Goal: Transaction & Acquisition: Purchase product/service

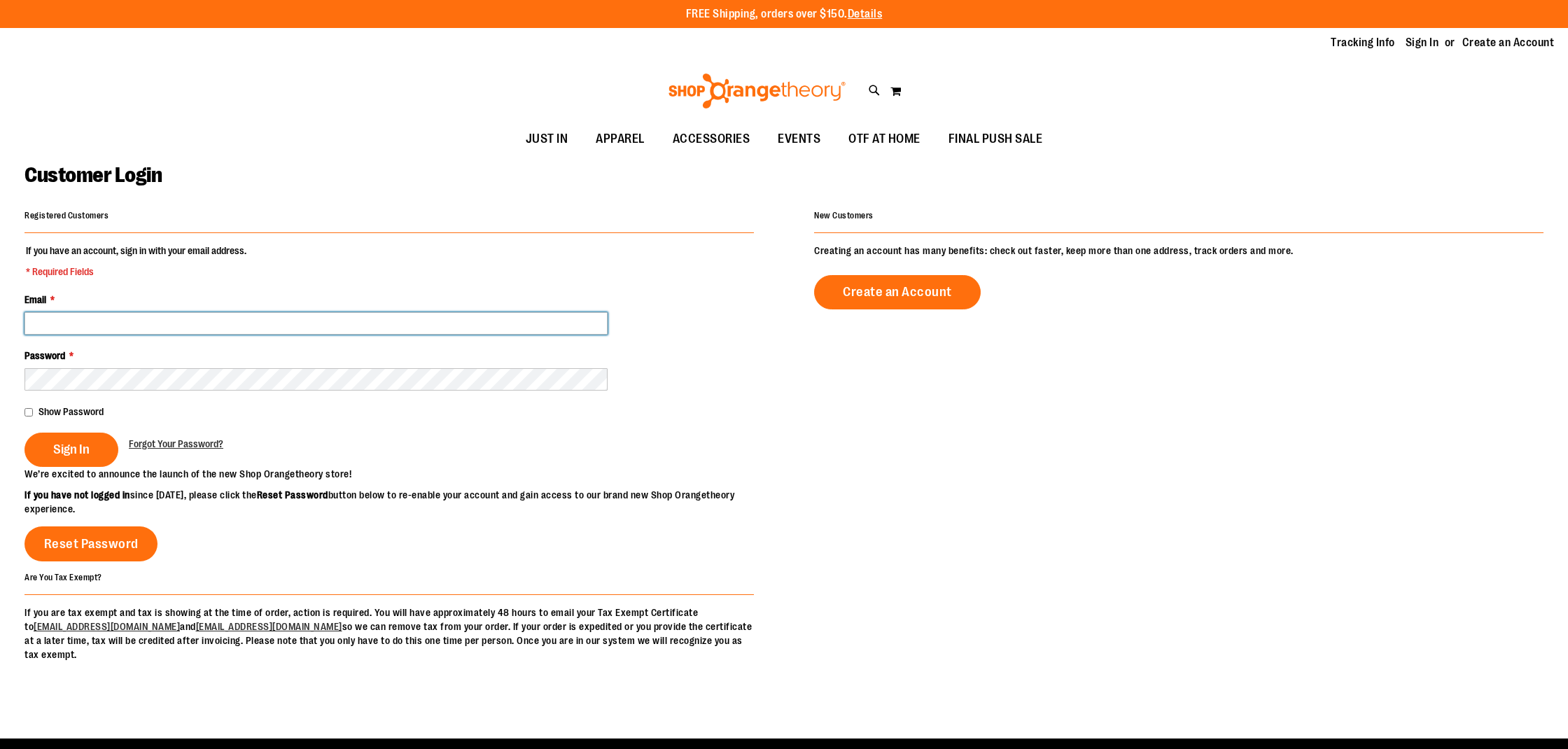
type input "**********"
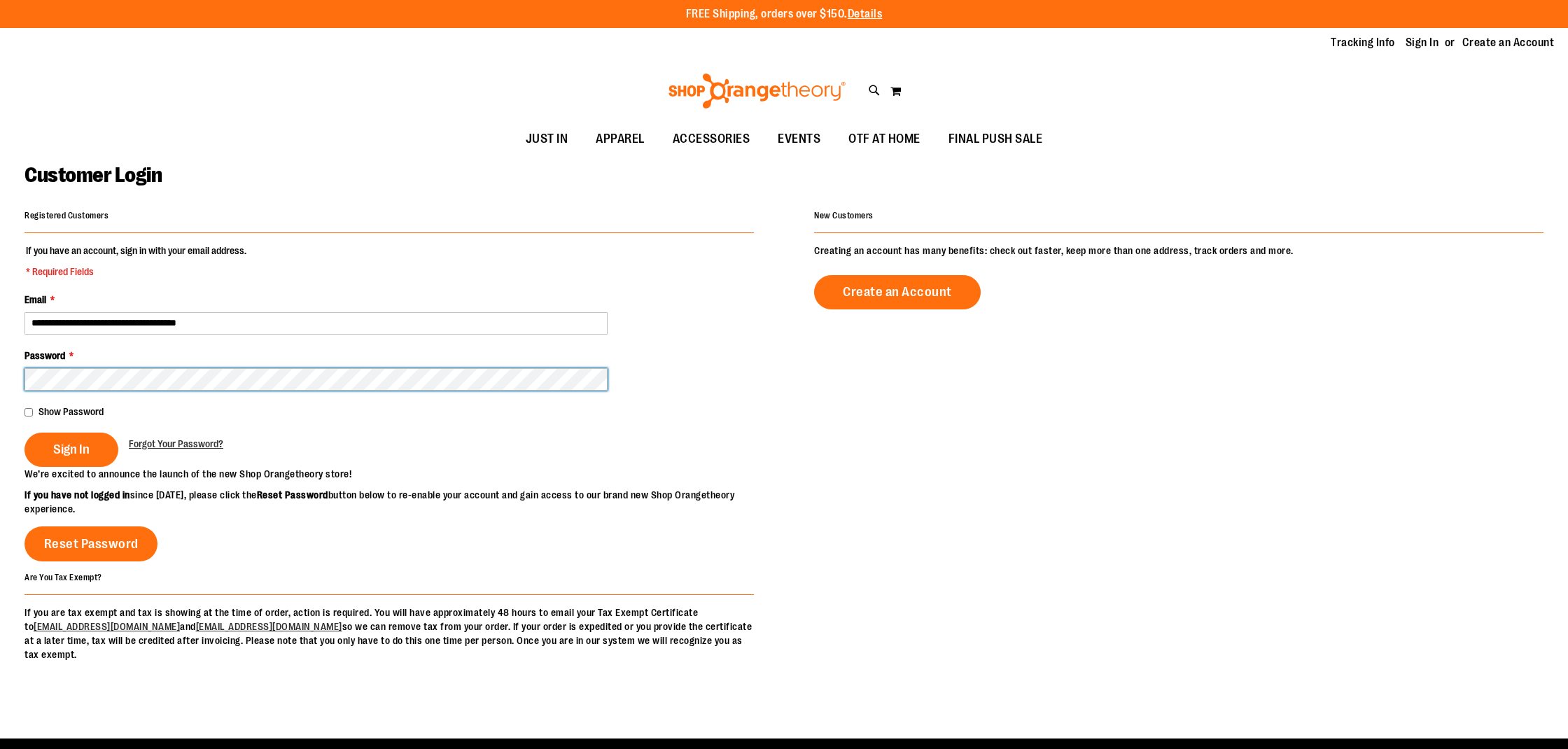
click at [70, 448] on button "Sign In" at bounding box center [71, 449] width 94 height 34
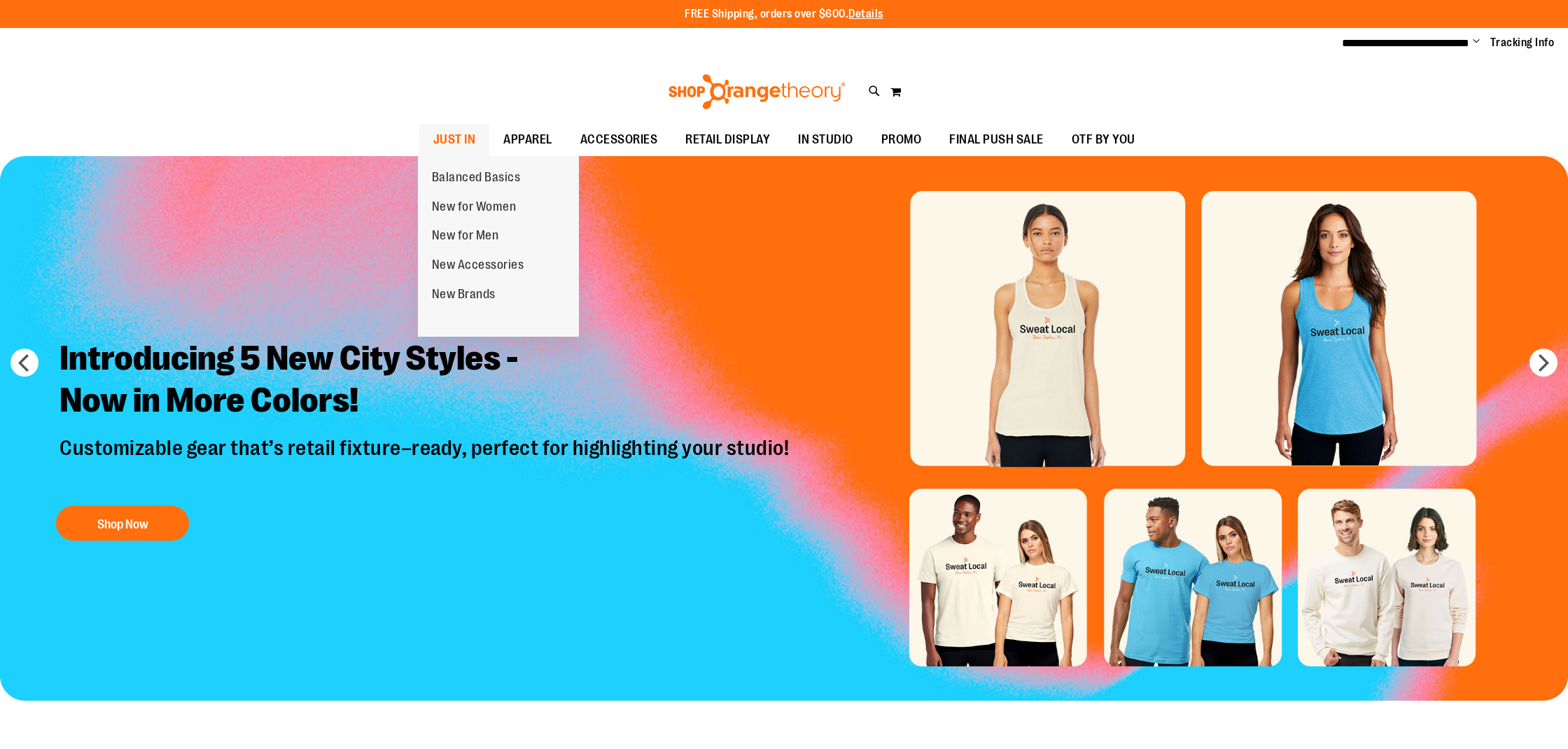
click at [466, 144] on span "JUST IN" at bounding box center [454, 139] width 43 height 31
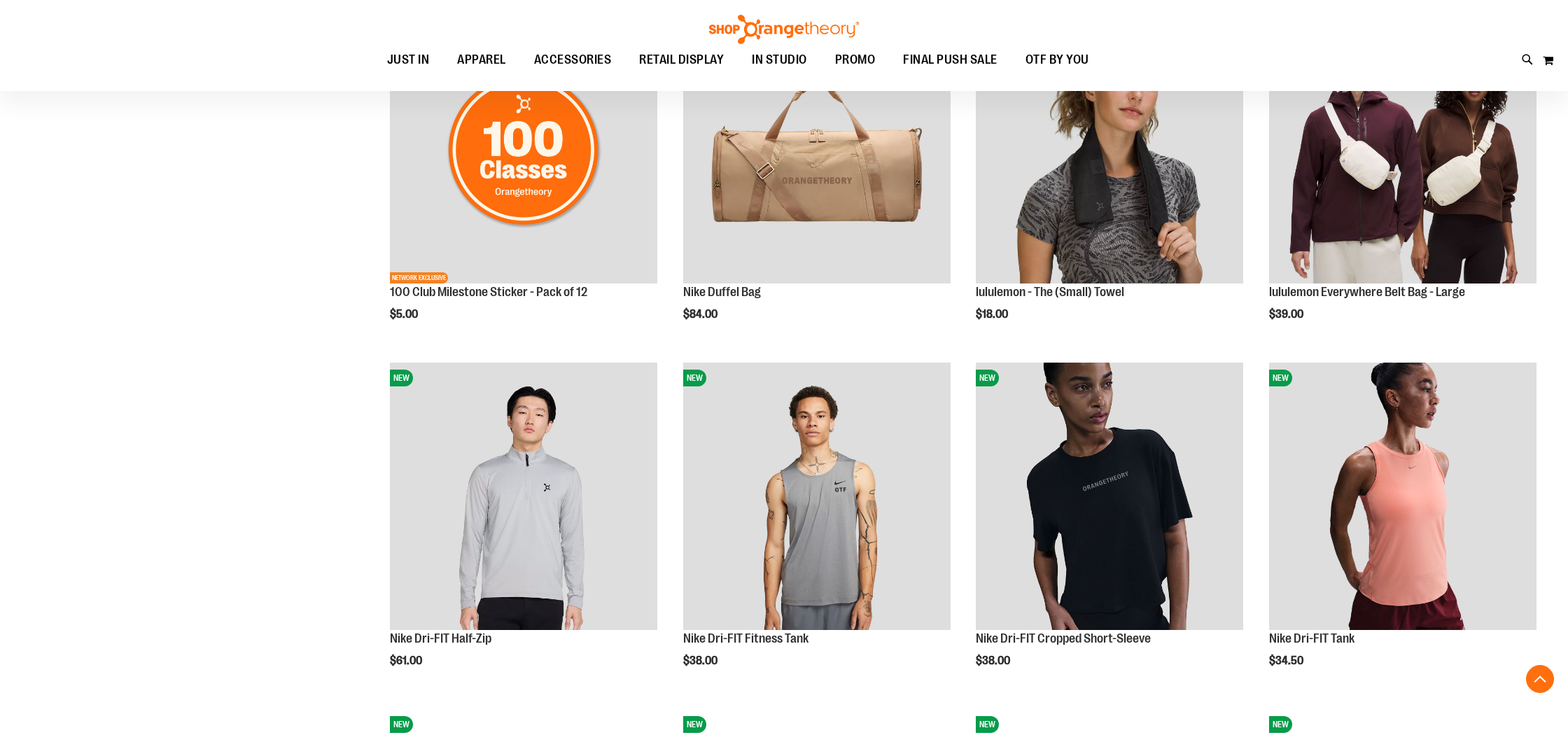
scroll to position [1311, 0]
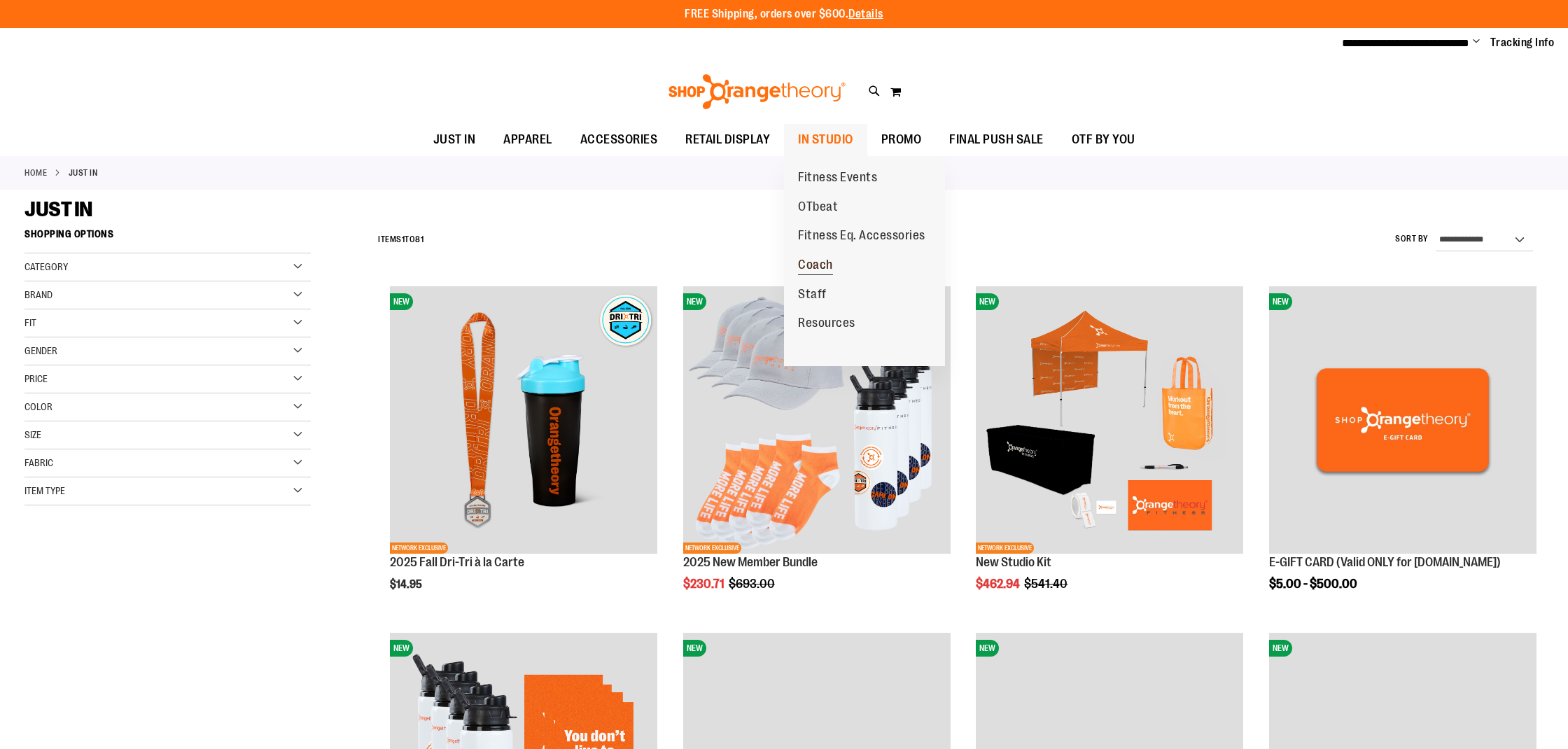
click at [820, 260] on span "Coach" at bounding box center [815, 266] width 35 height 17
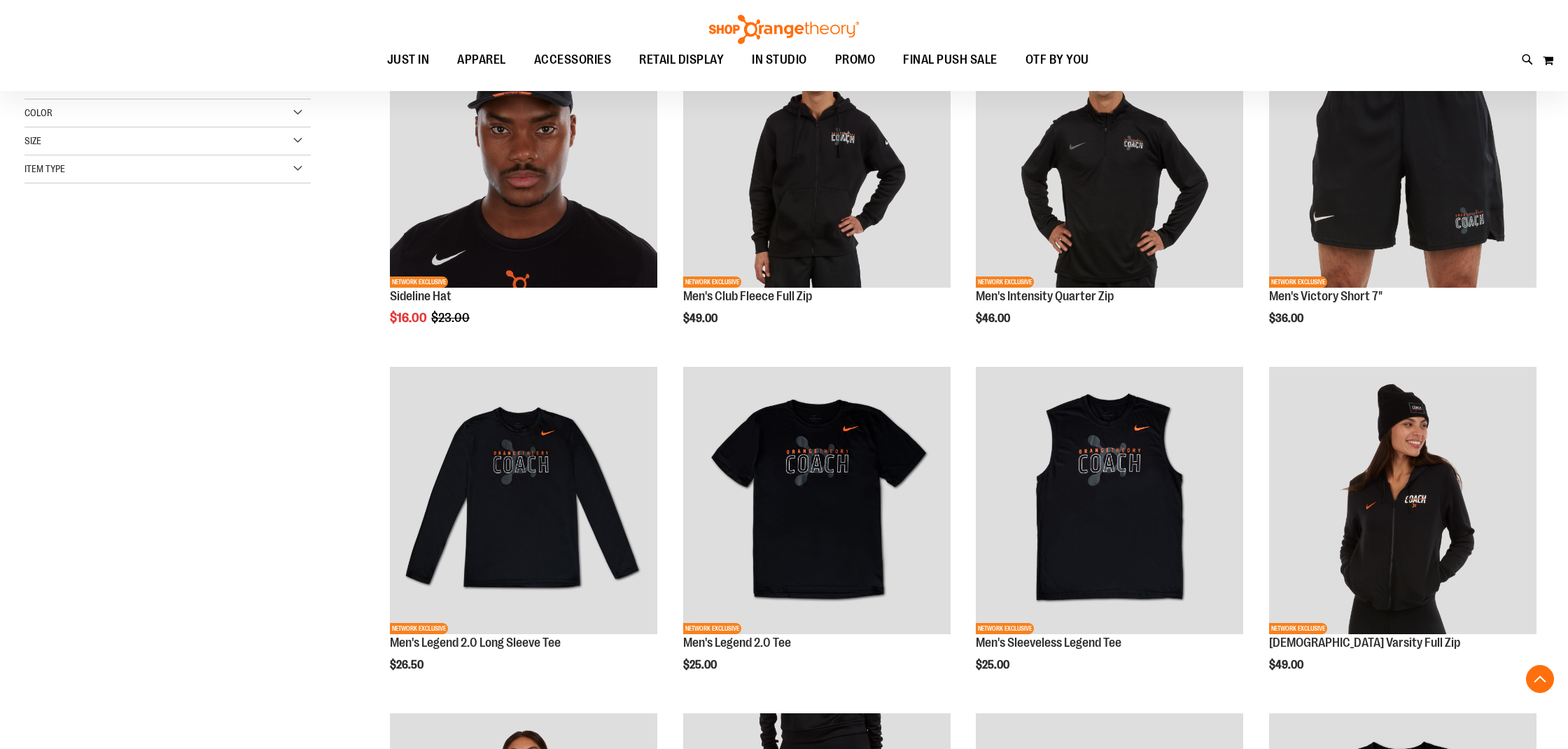
scroll to position [303, 0]
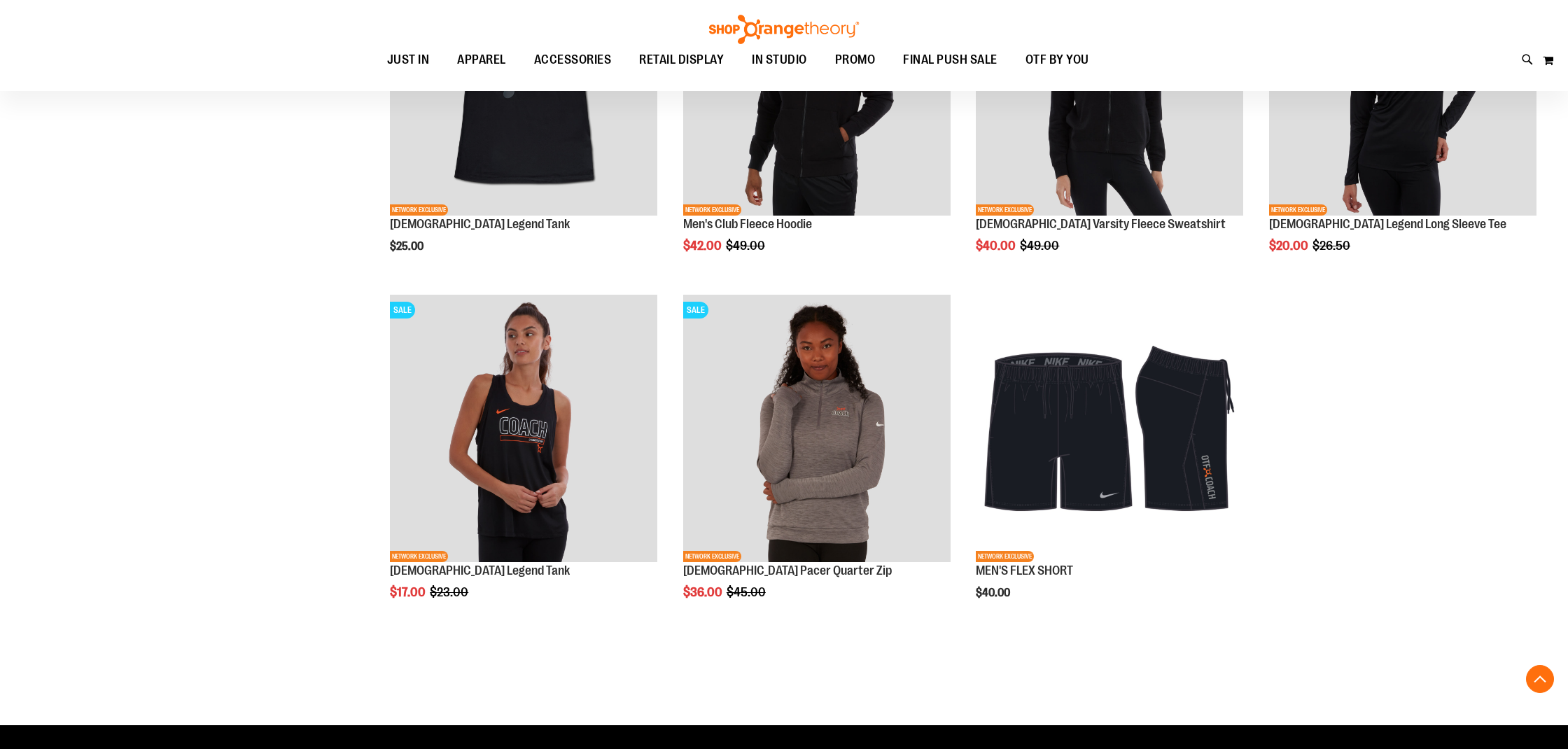
scroll to position [1375, 1]
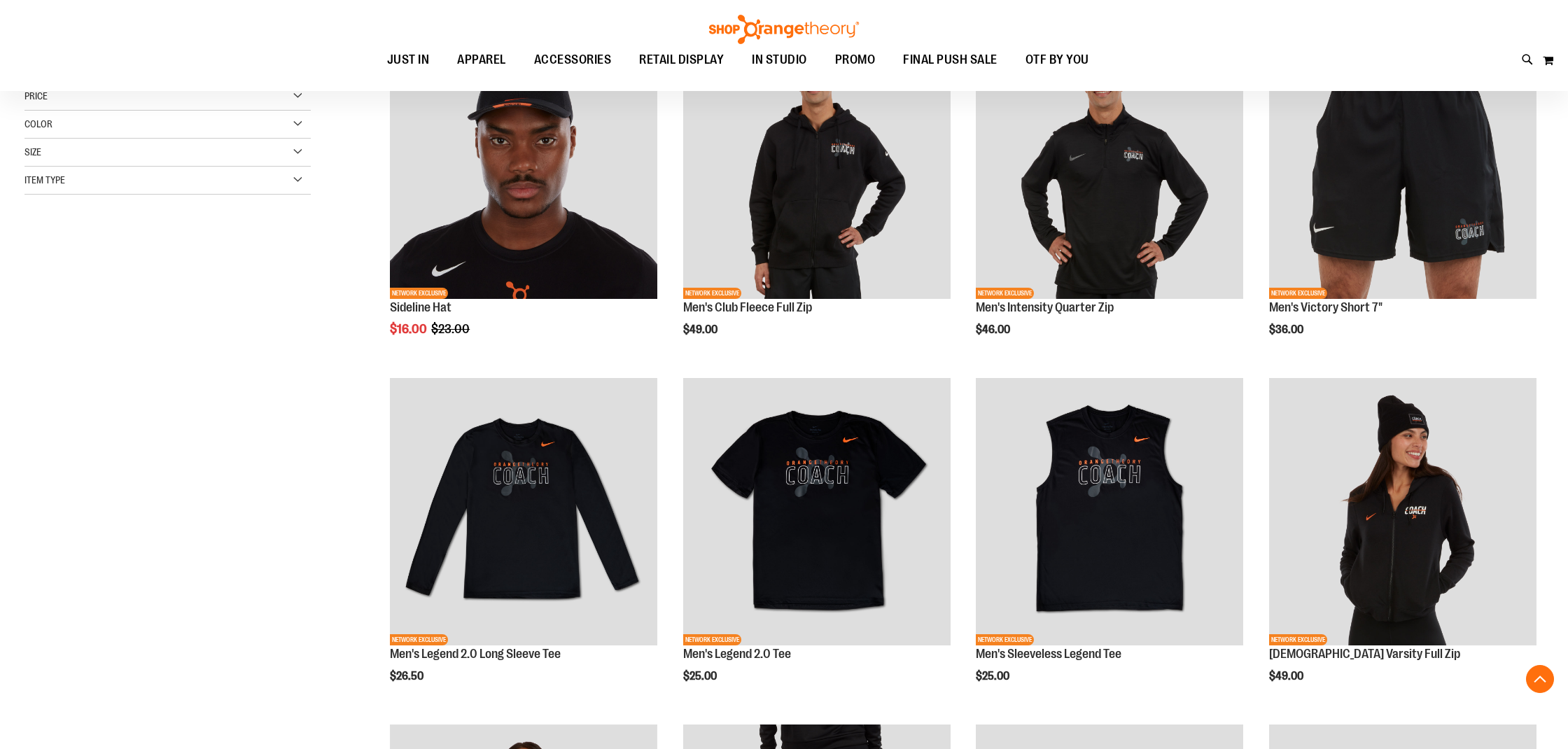
scroll to position [255, 0]
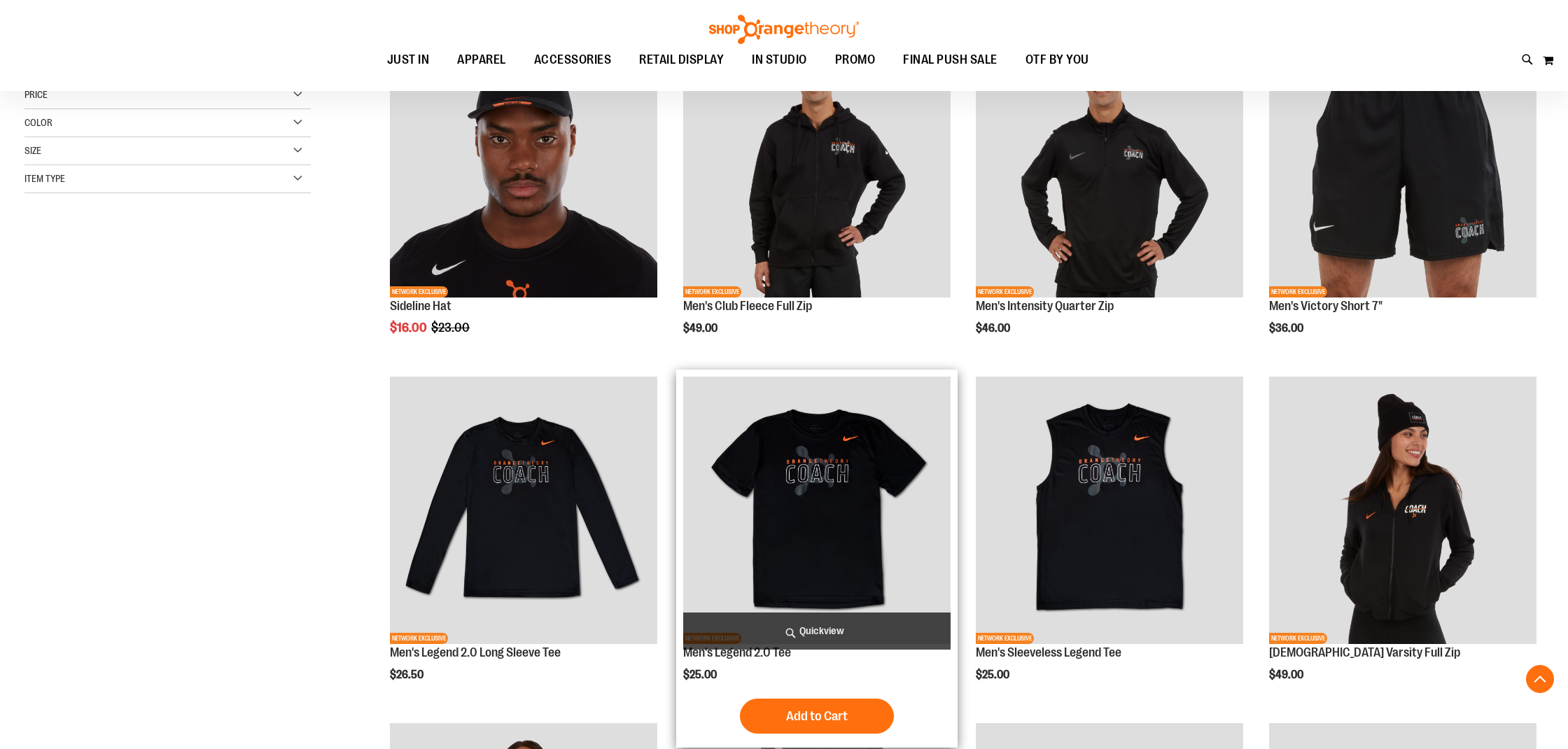
click at [779, 631] on span "Quickview" at bounding box center [817, 630] width 268 height 37
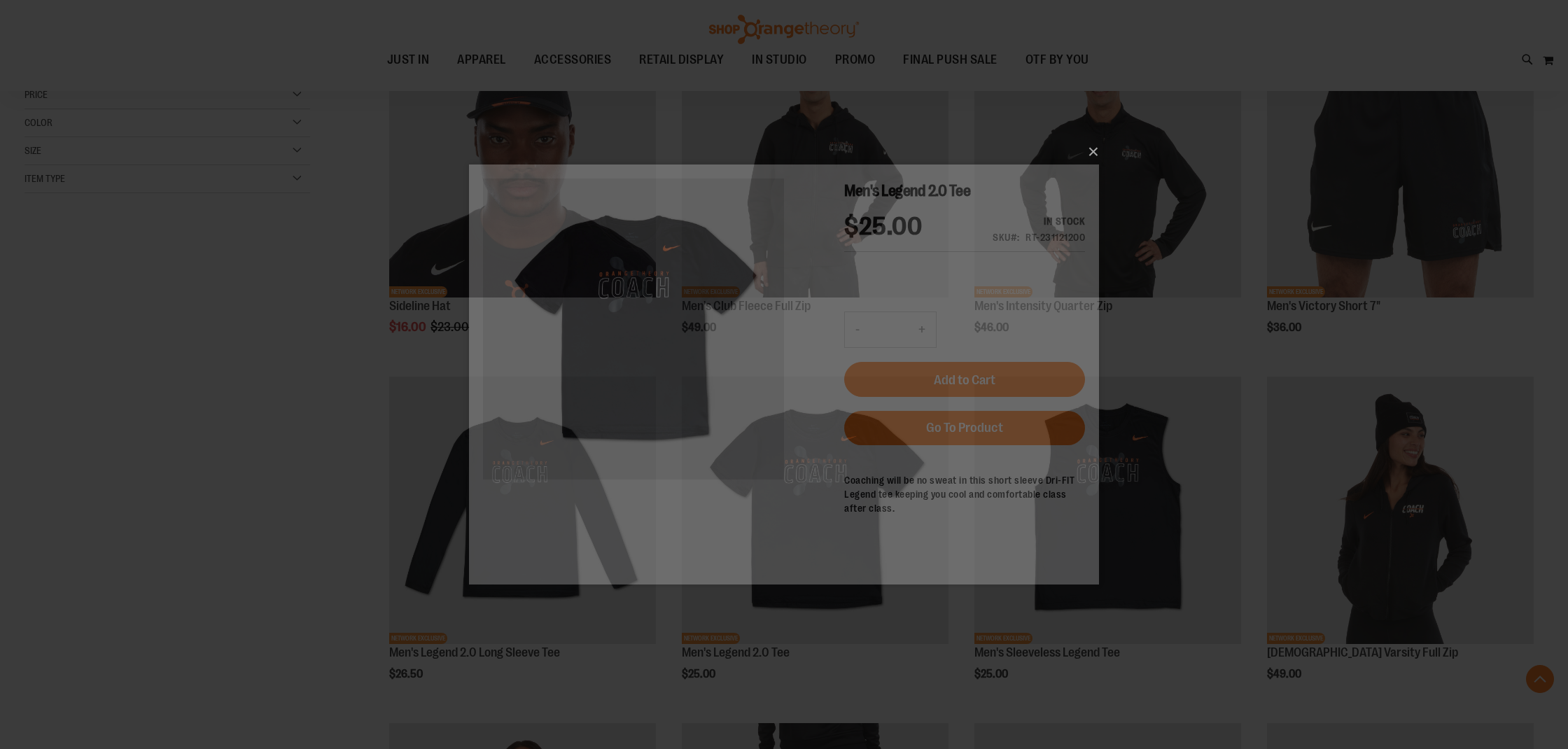
scroll to position [0, 0]
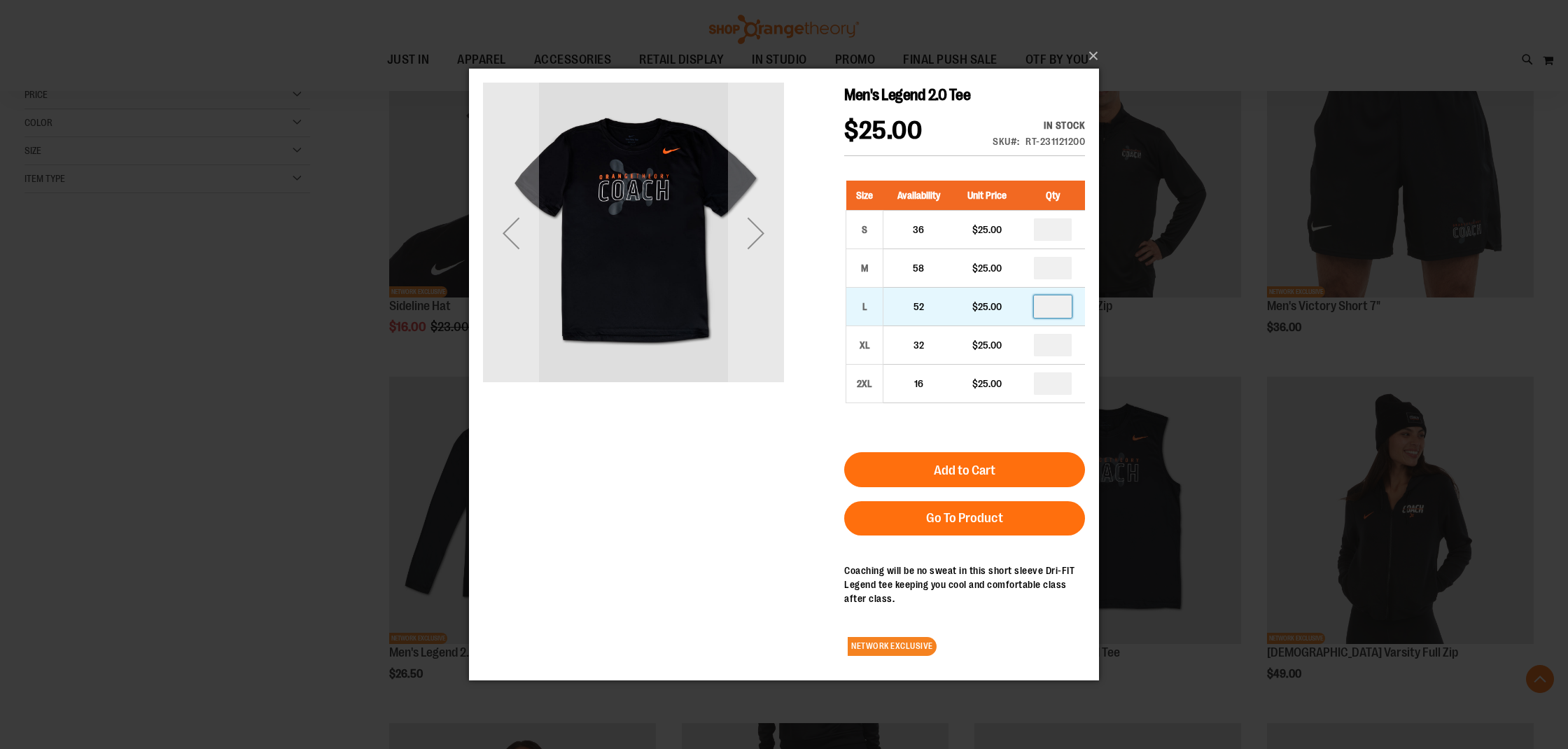
click at [1062, 305] on input "number" at bounding box center [1053, 306] width 38 height 23
type input "*"
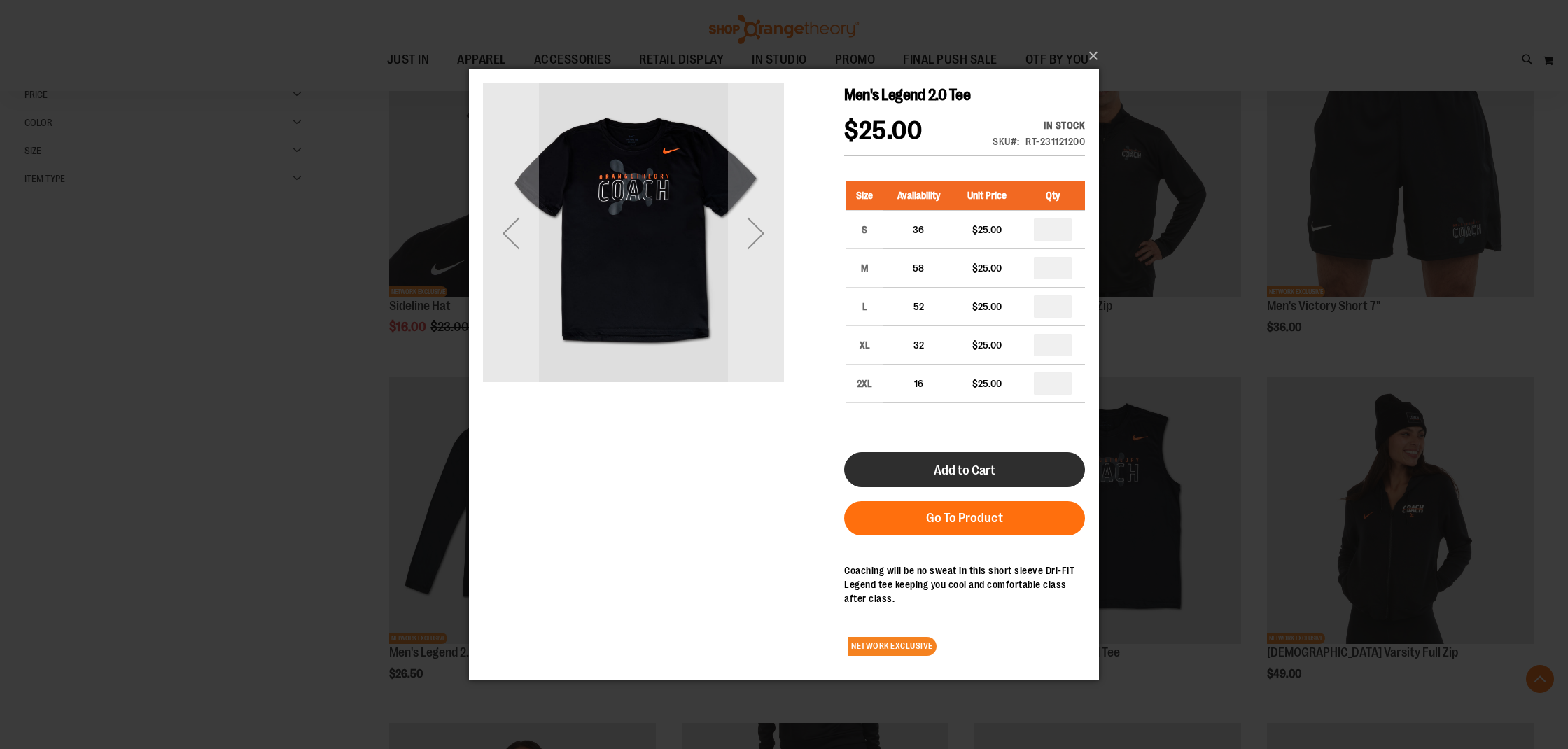
click at [993, 477] on span "Add to Cart" at bounding box center [964, 470] width 62 height 15
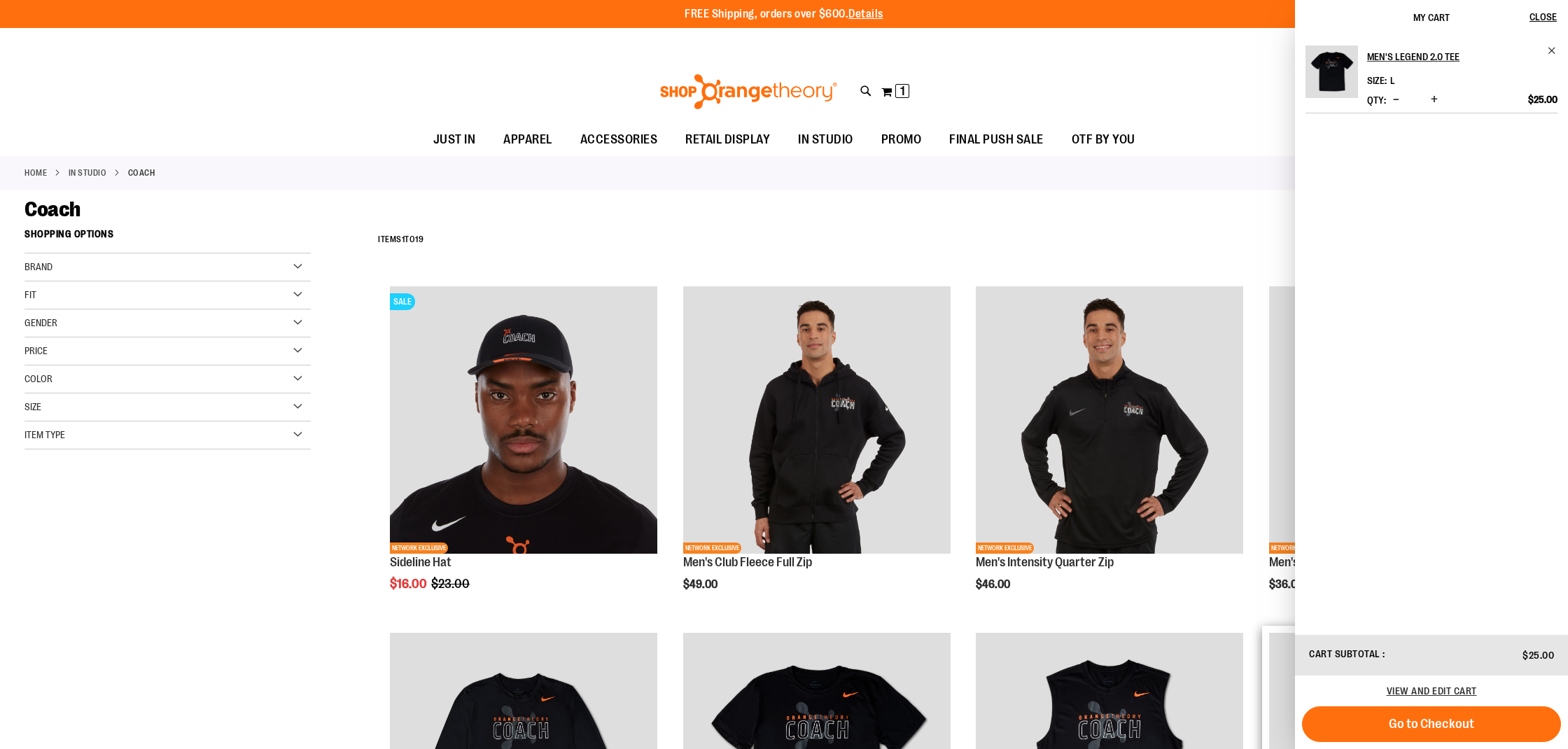
click at [1397, 717] on span "Go to Checkout" at bounding box center [1432, 723] width 86 height 15
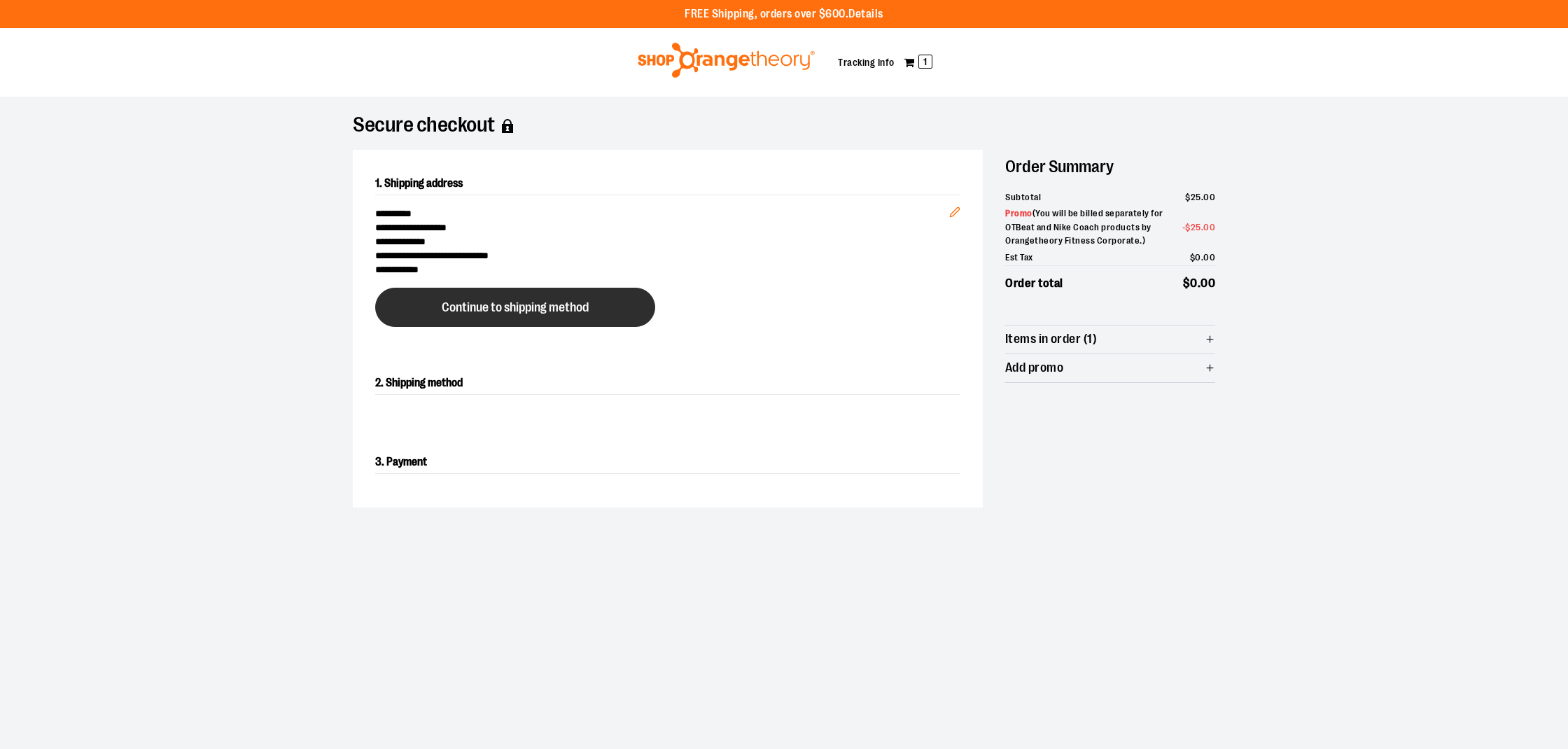
click at [625, 304] on button "Continue to shipping method" at bounding box center [515, 306] width 280 height 39
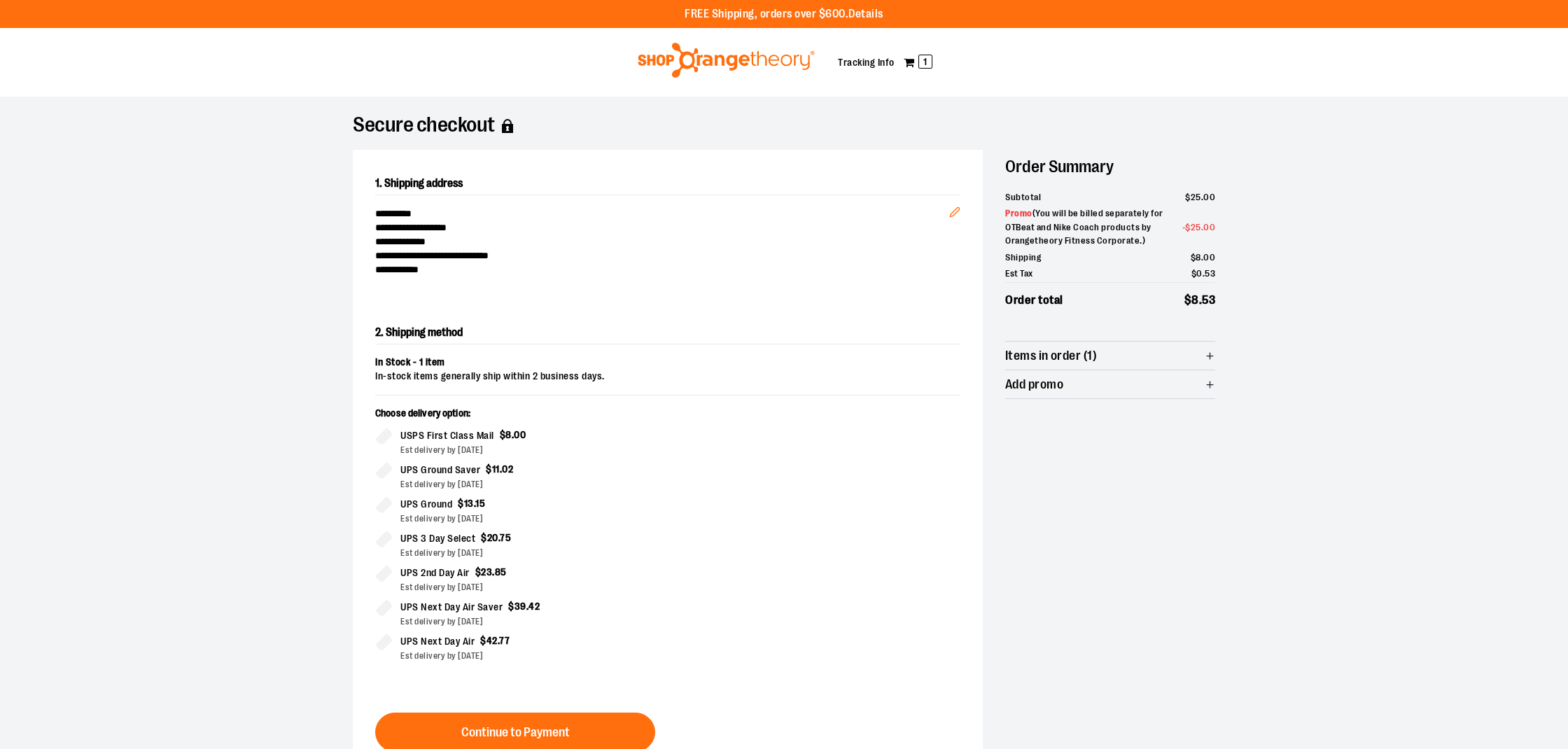
scroll to position [239, 0]
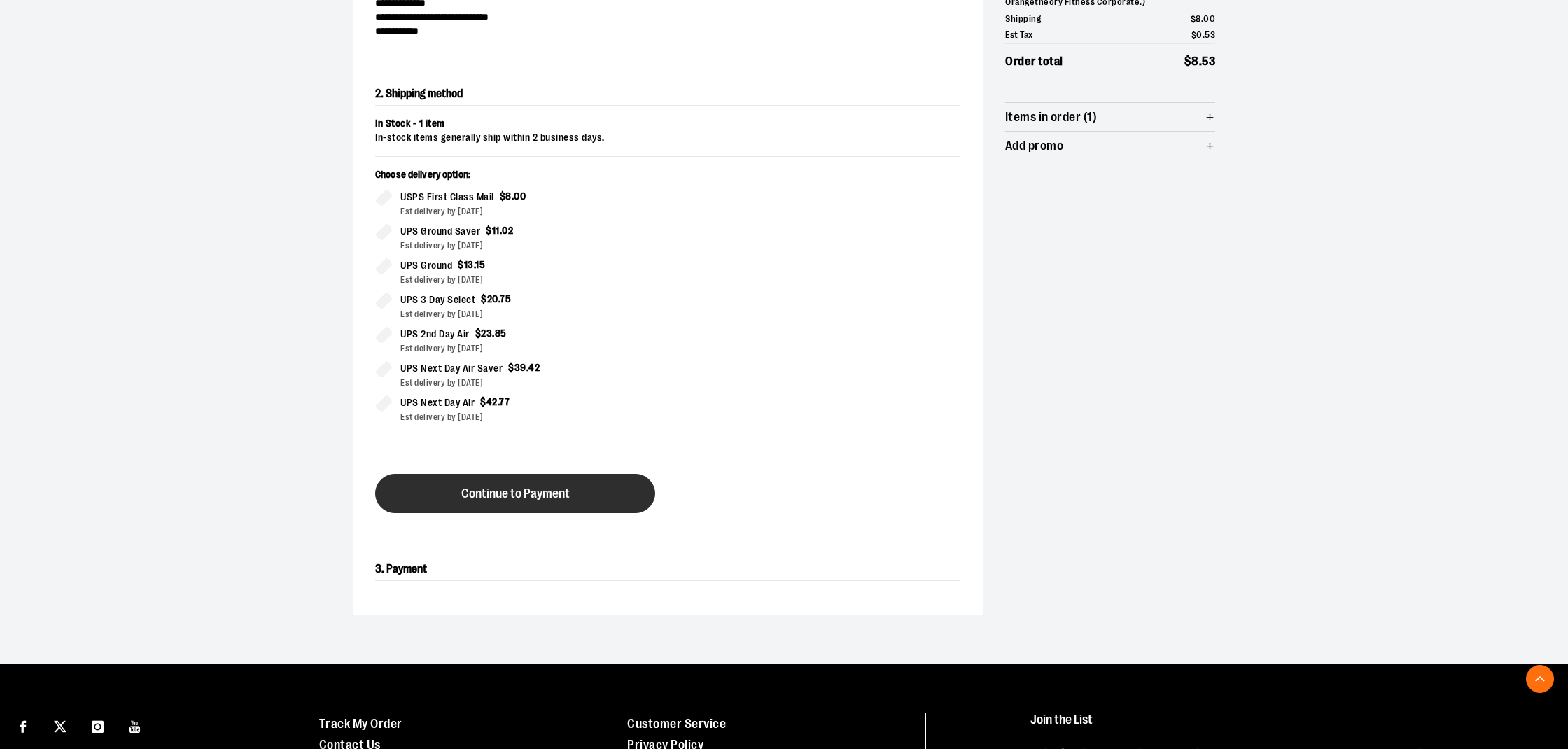
click at [606, 503] on button "Continue to Payment" at bounding box center [515, 493] width 280 height 39
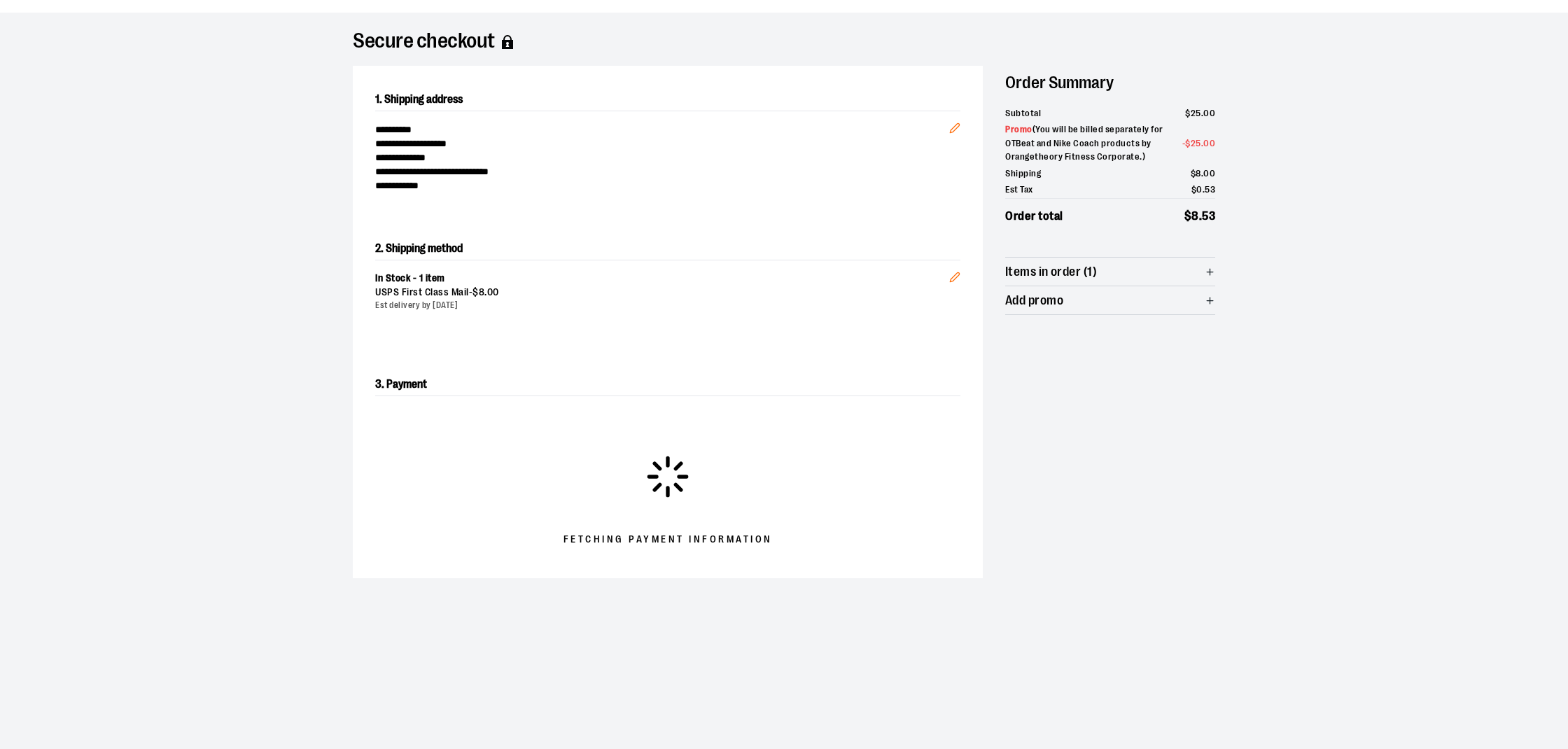
scroll to position [83, 0]
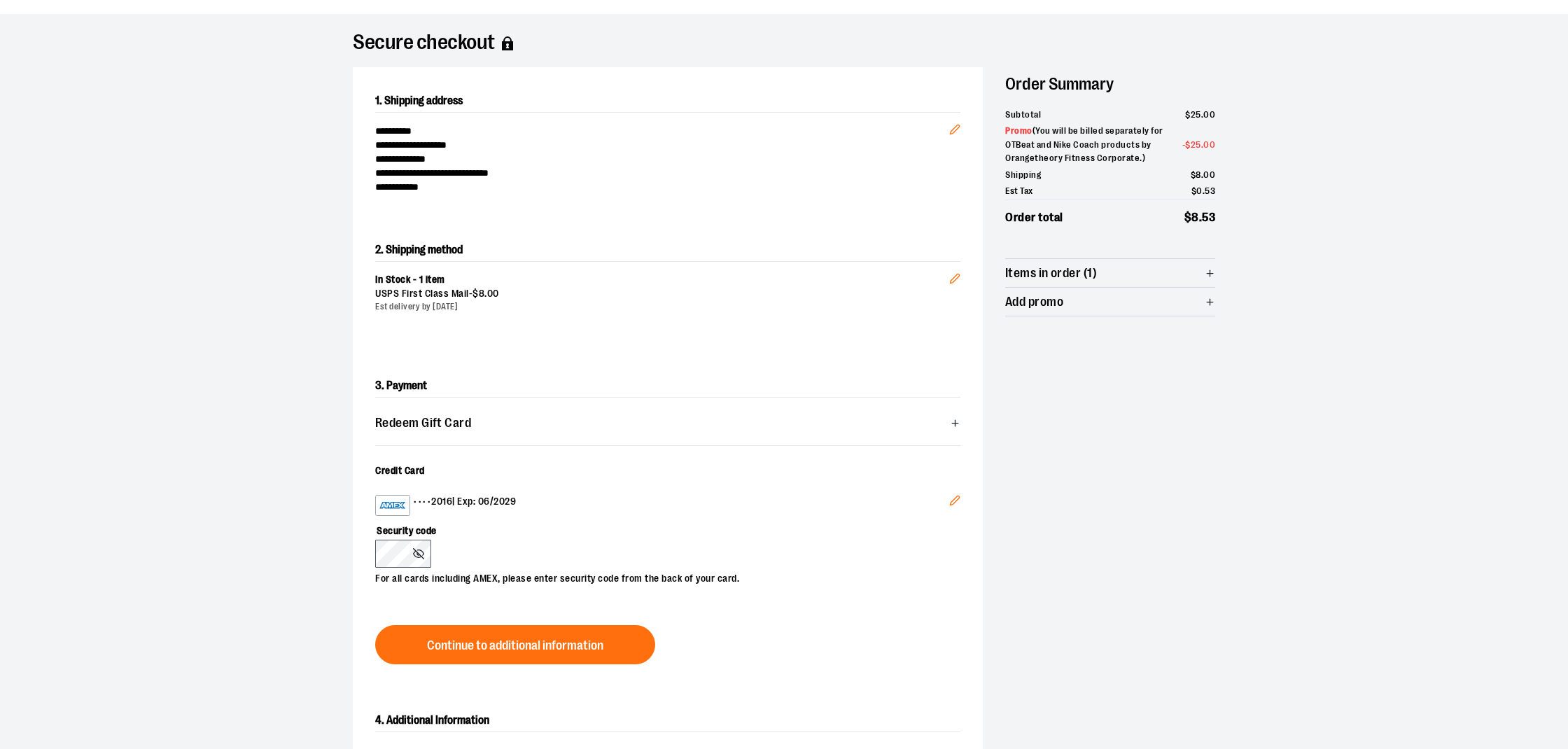
click at [950, 498] on icon "Edit" at bounding box center [955, 501] width 11 height 11
click at [1174, 276] on span "Items in order (1)" at bounding box center [1110, 272] width 210 height 28
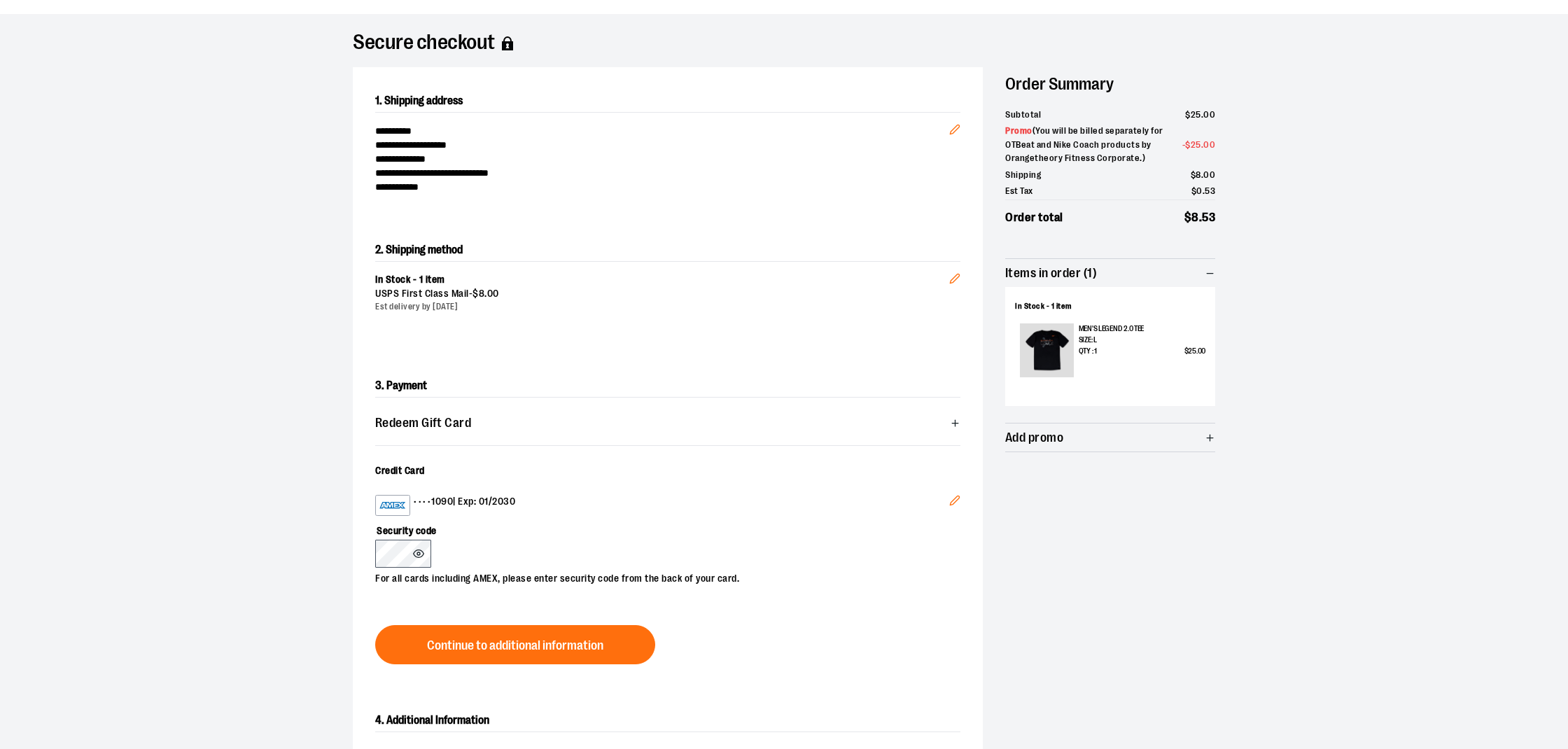
click at [425, 551] on button at bounding box center [420, 554] width 14 height 11
drag, startPoint x: 311, startPoint y: 501, endPoint x: 329, endPoint y: 497, distance: 18.4
click at [311, 501] on div "**********" at bounding box center [784, 417] width 1008 height 806
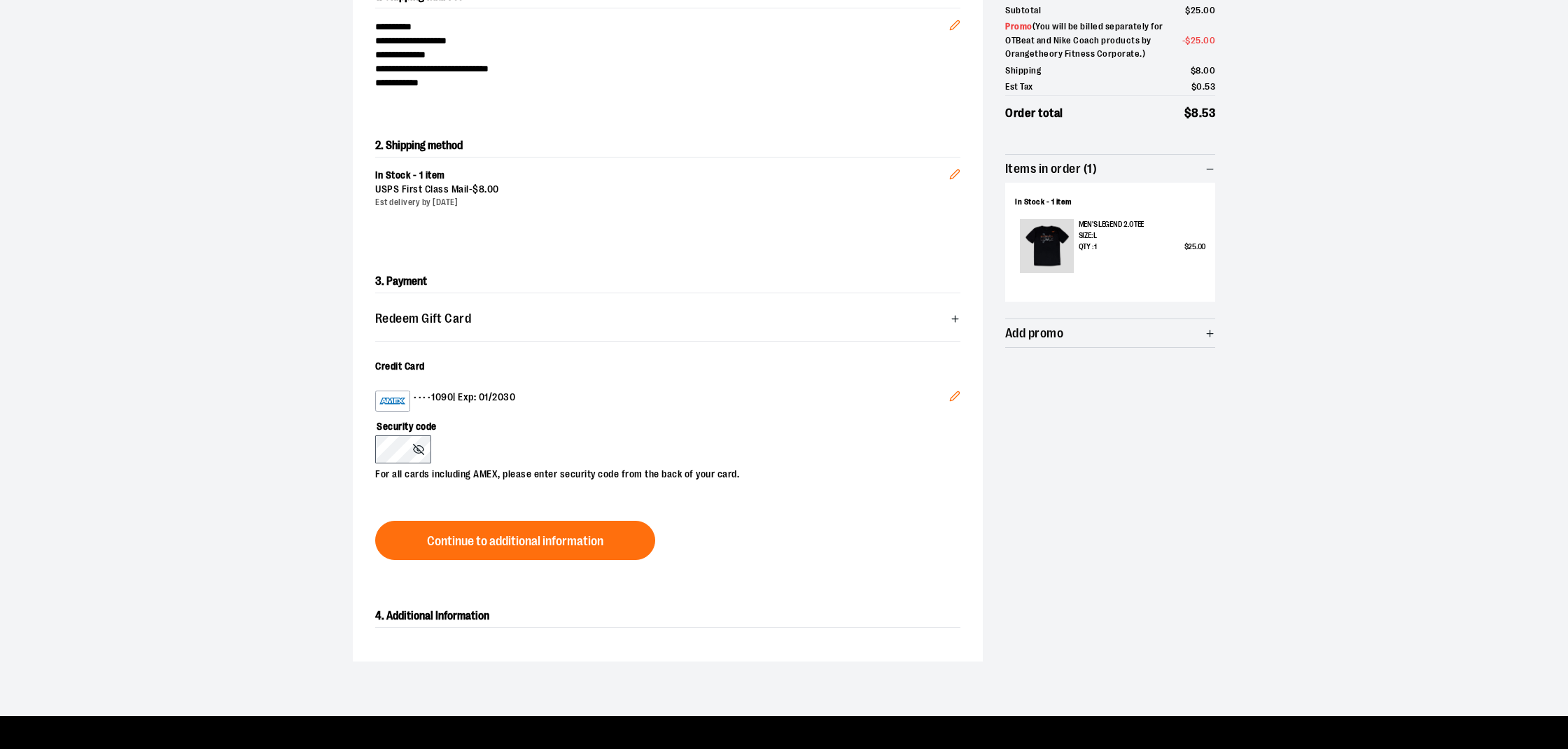
scroll to position [187, 0]
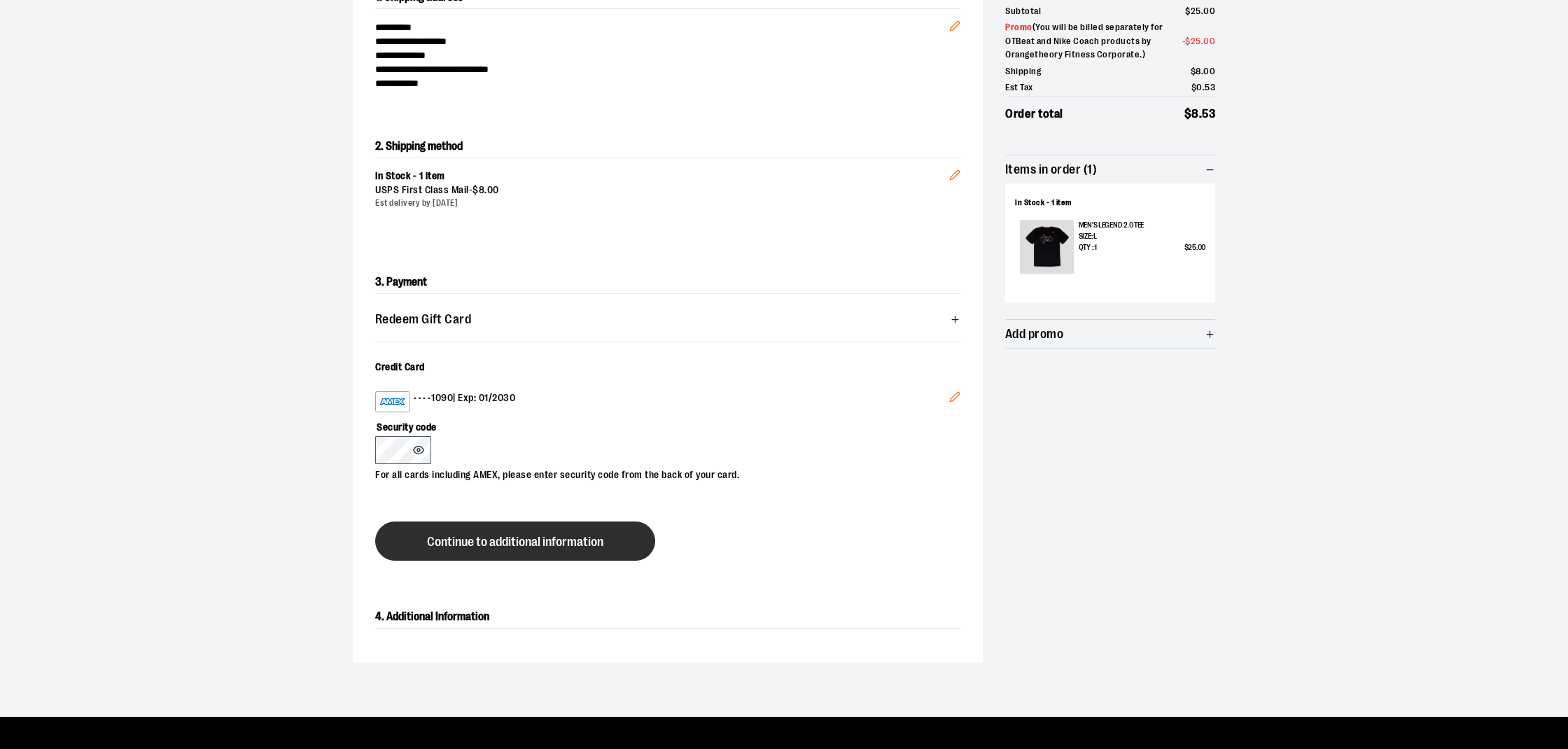
click at [511, 543] on span "Continue to additional information" at bounding box center [514, 542] width 176 height 13
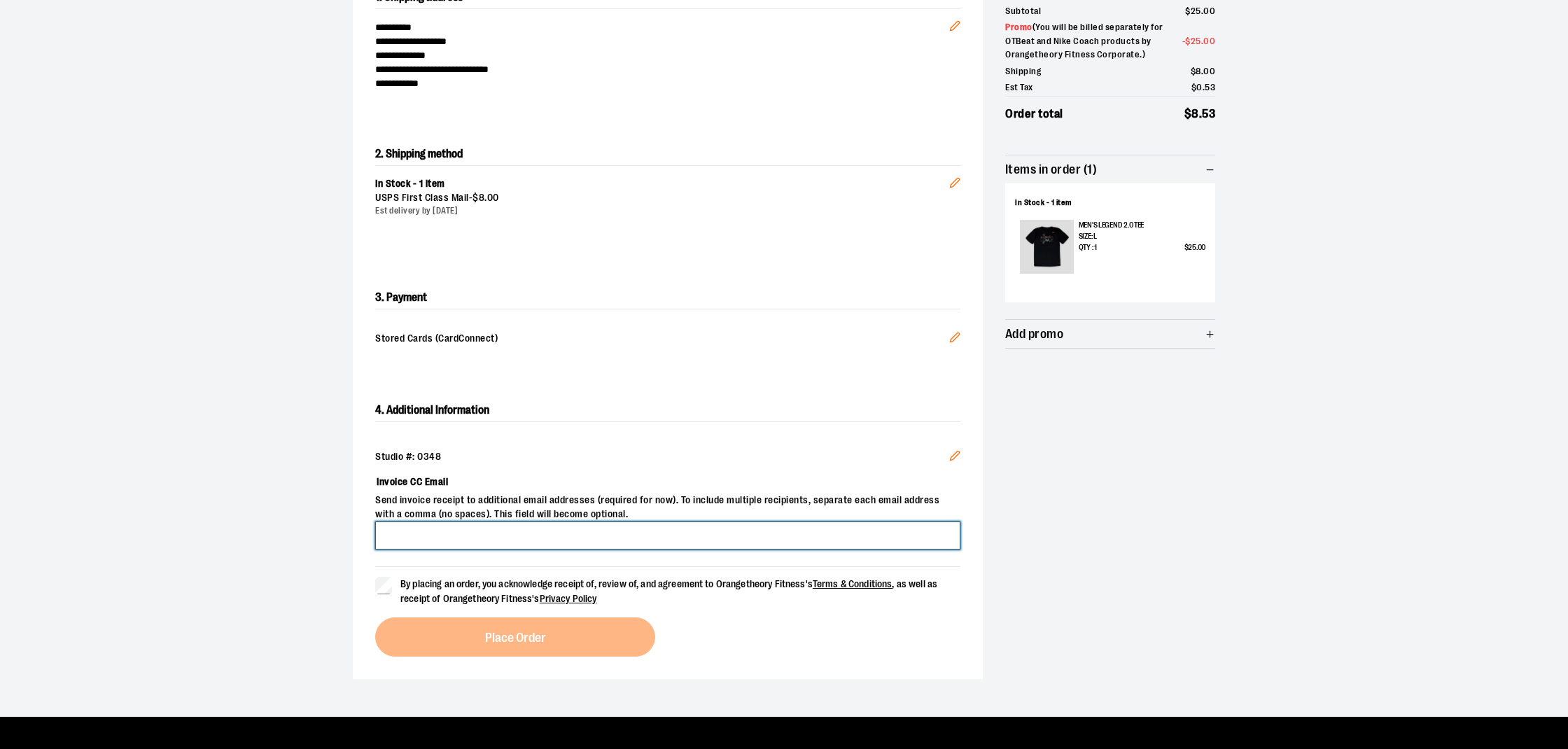
click at [504, 535] on input "Invoice CC Email" at bounding box center [667, 535] width 586 height 28
click at [529, 534] on input "**********" at bounding box center [667, 535] width 586 height 28
type input "**********"
click at [606, 470] on label "Invoice CC Email" at bounding box center [667, 481] width 586 height 24
click at [606, 522] on input "**********" at bounding box center [667, 535] width 586 height 28
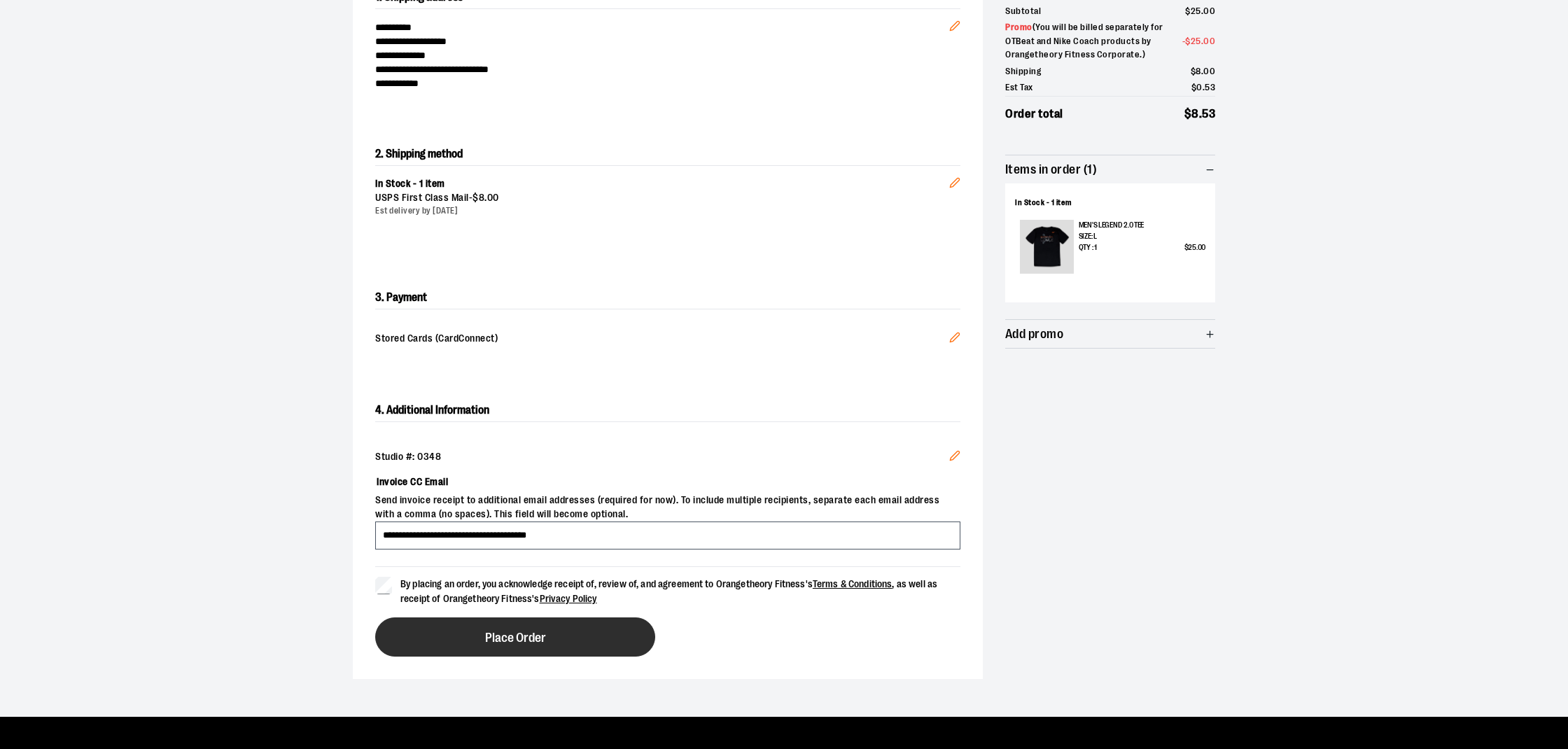
click at [493, 634] on span "Place Order" at bounding box center [515, 638] width 61 height 13
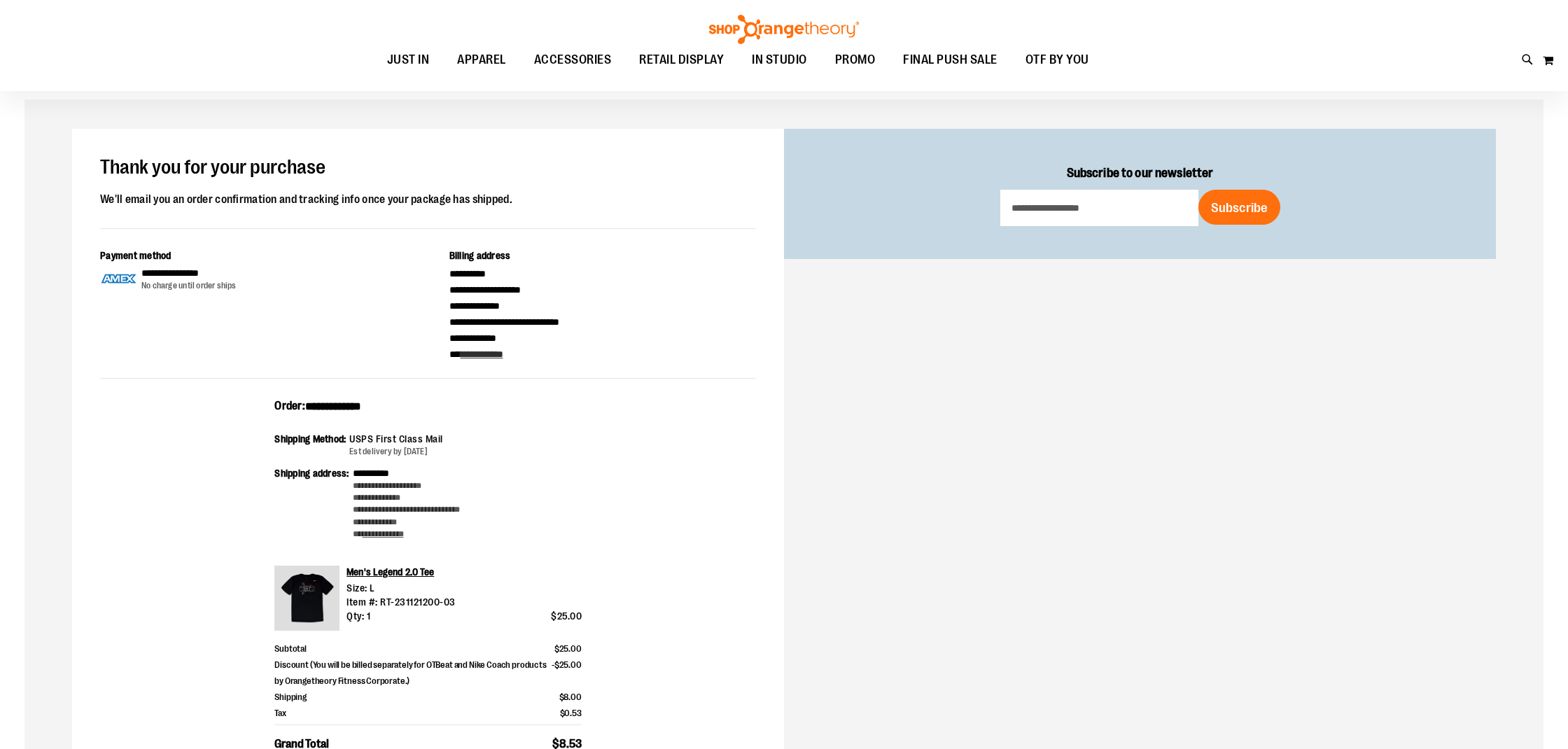
scroll to position [64, 0]
